Goal: Task Accomplishment & Management: Manage account settings

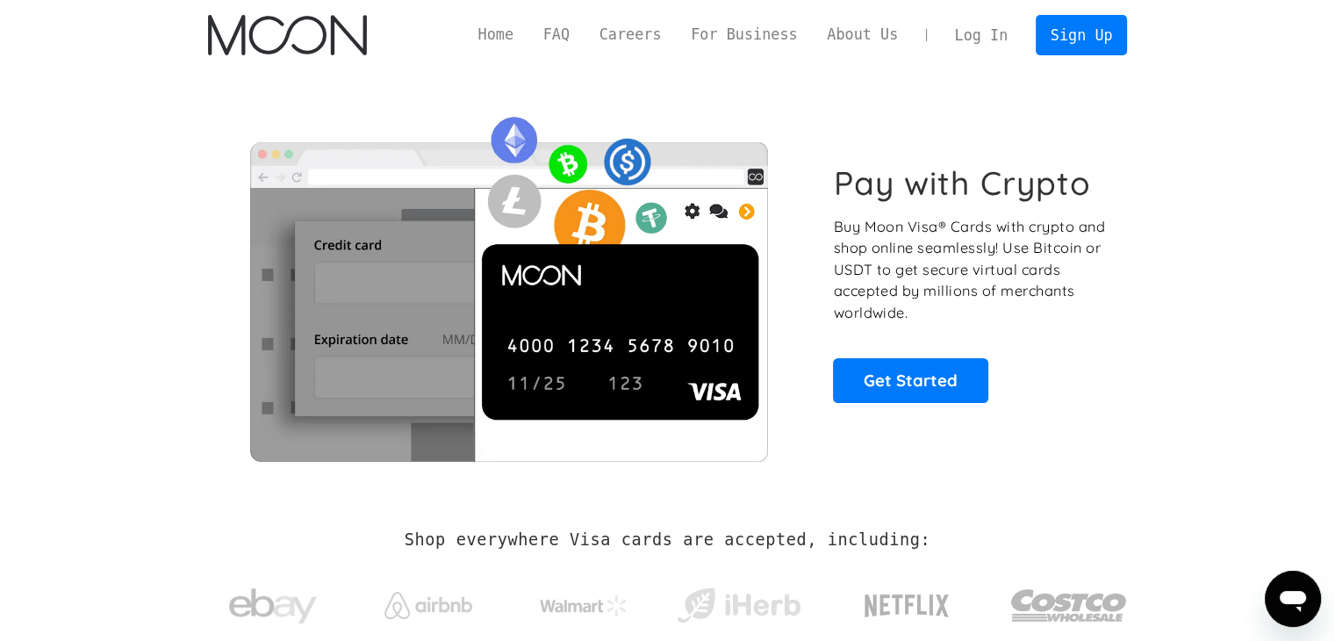
click at [997, 18] on link "Log In" at bounding box center [981, 35] width 83 height 39
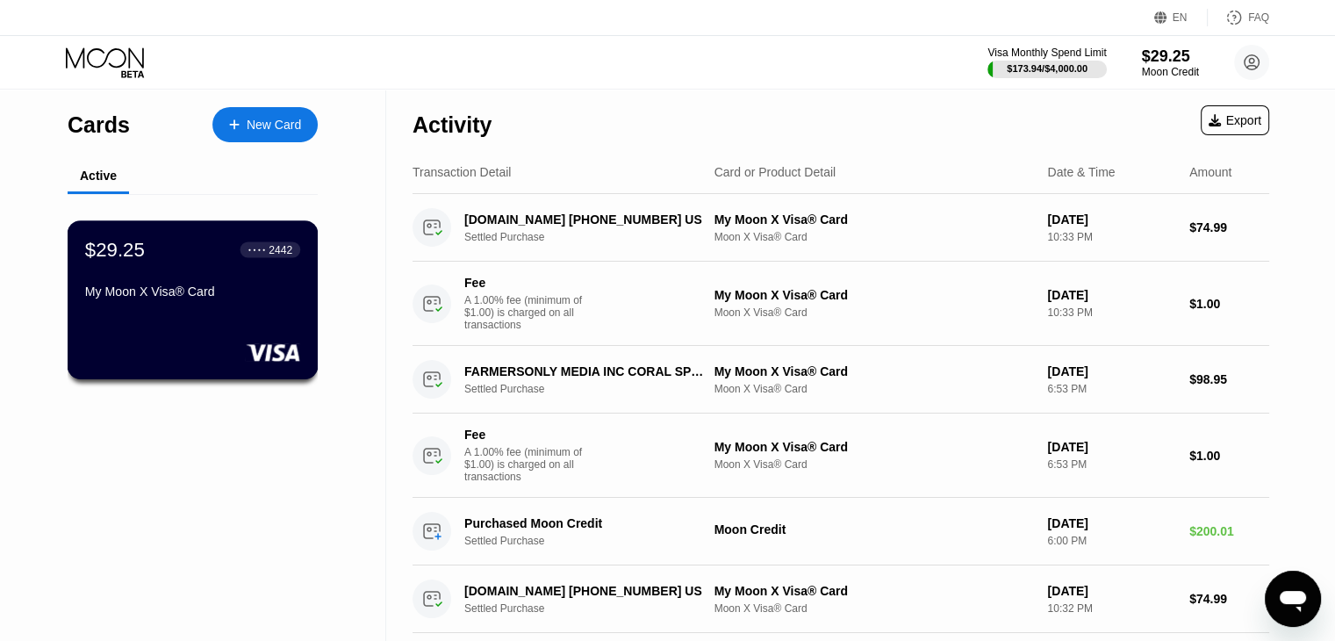
click at [197, 278] on div "$29.25 ● ● ● ● 2442 My Moon X Visa® Card" at bounding box center [192, 272] width 215 height 68
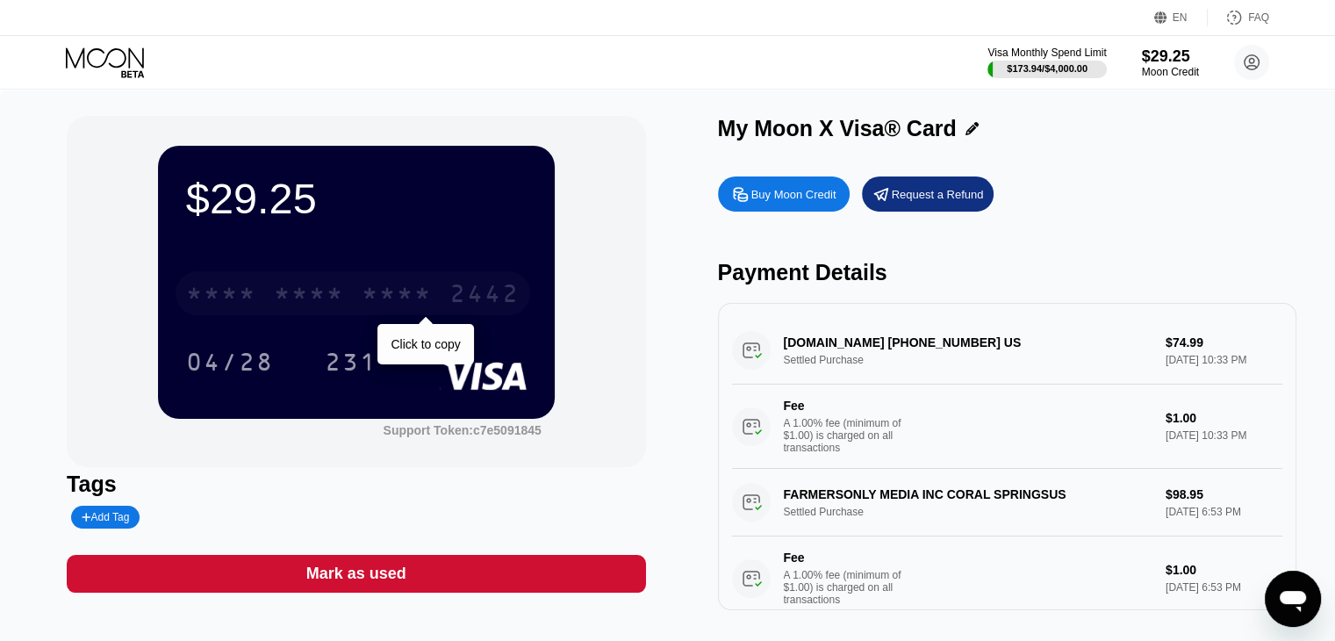
click at [360, 307] on div "* * * * * * * * * * * * 2442" at bounding box center [353, 293] width 355 height 44
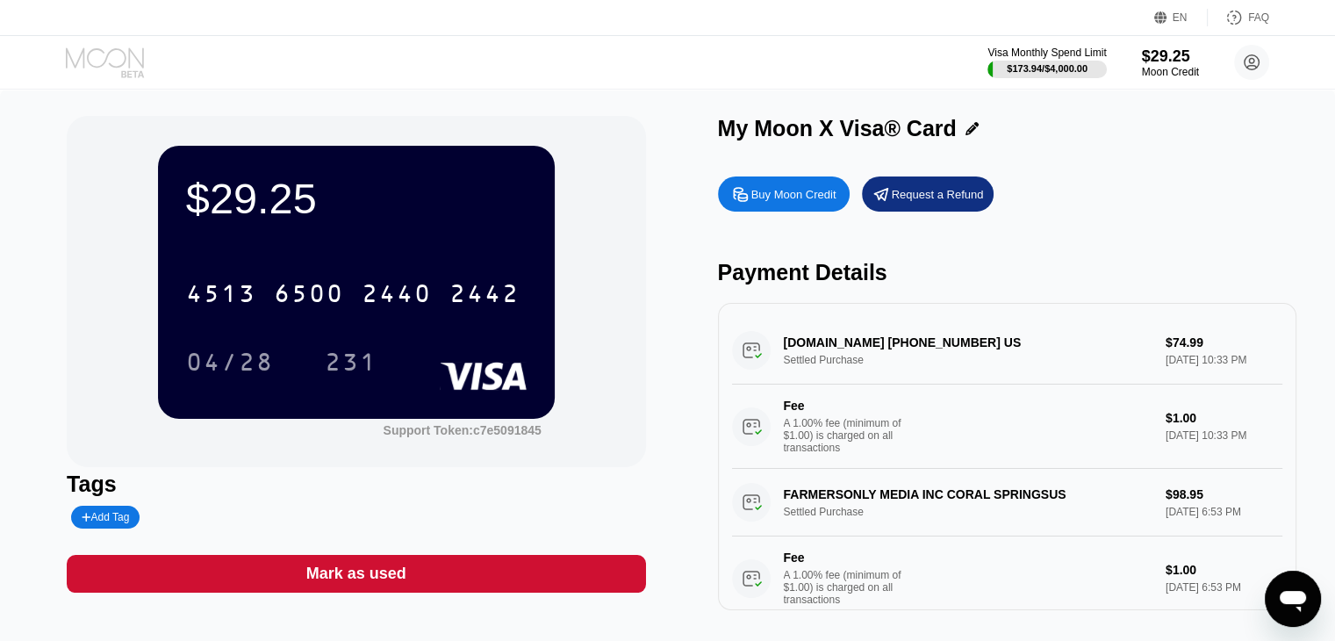
click at [84, 61] on icon at bounding box center [107, 62] width 82 height 31
